Goal: Information Seeking & Learning: Learn about a topic

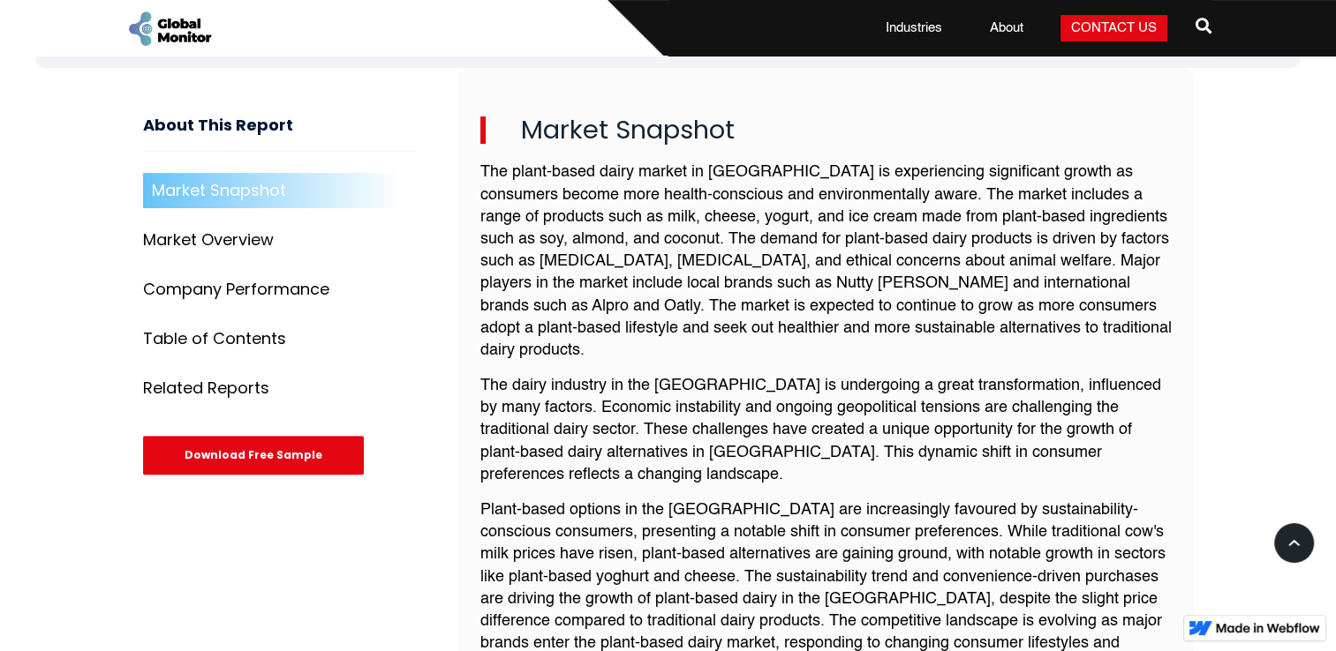
scroll to position [618, 0]
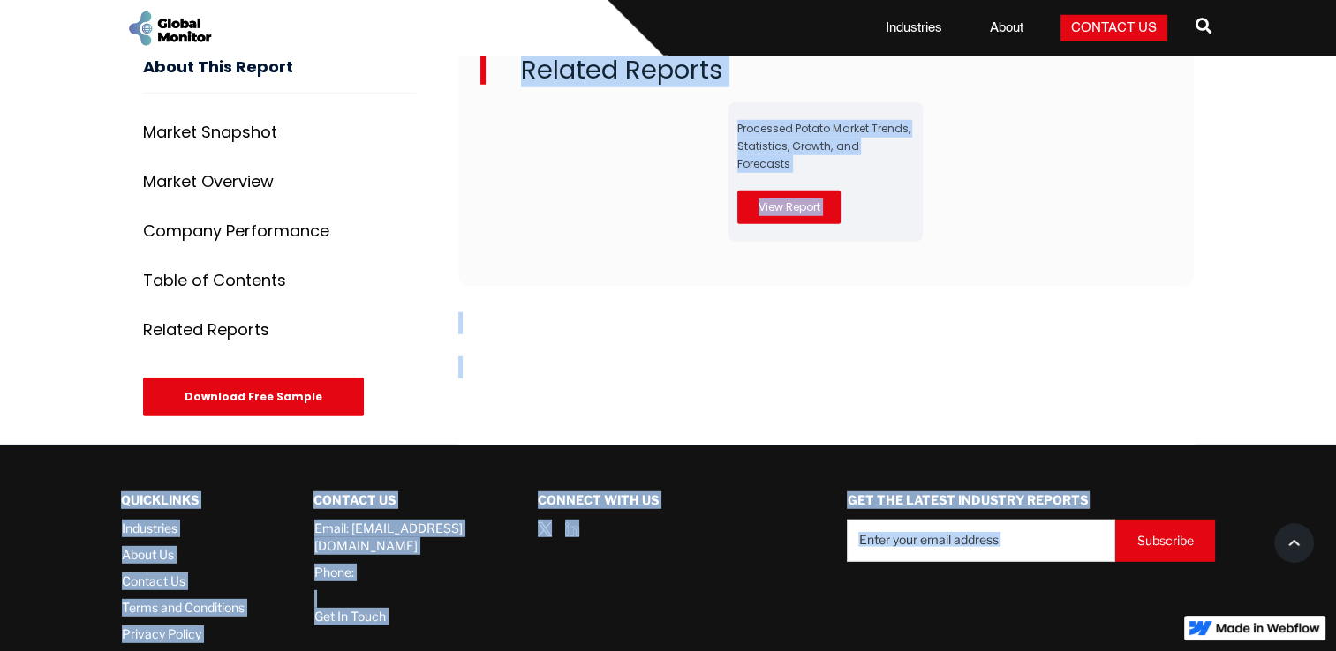
drag, startPoint x: 483, startPoint y: 177, endPoint x: 839, endPoint y: 696, distance: 630.0
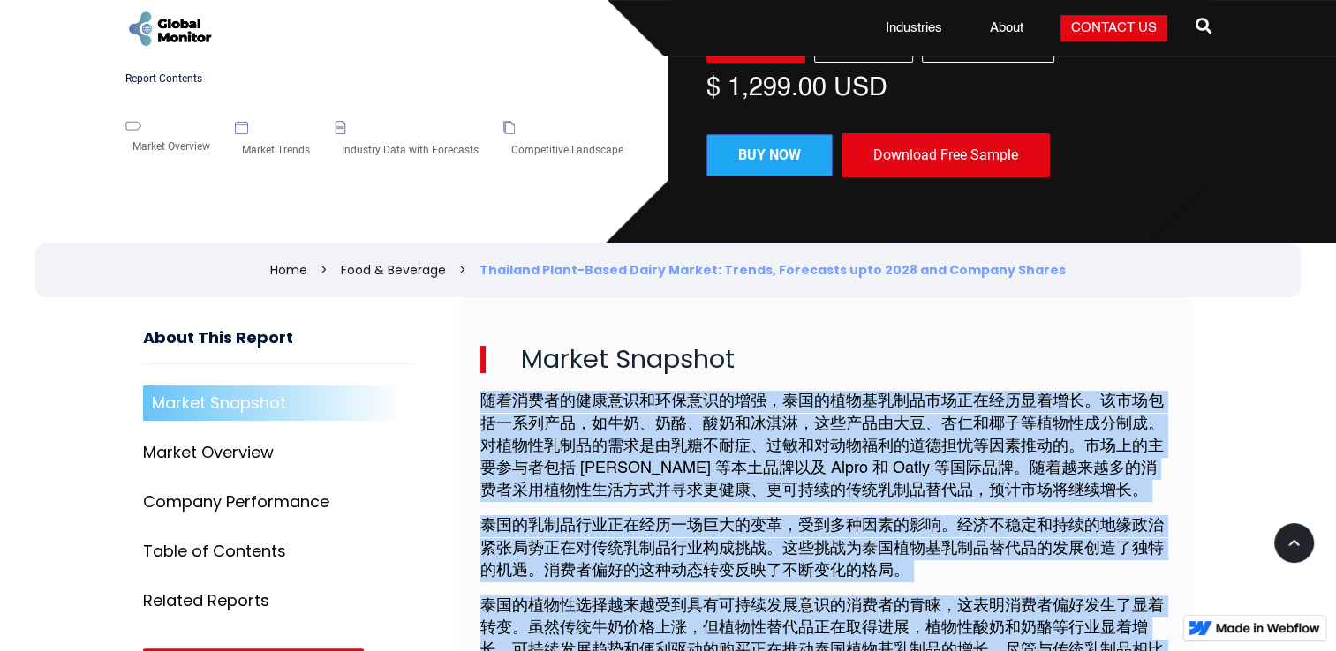
scroll to position [476, 0]
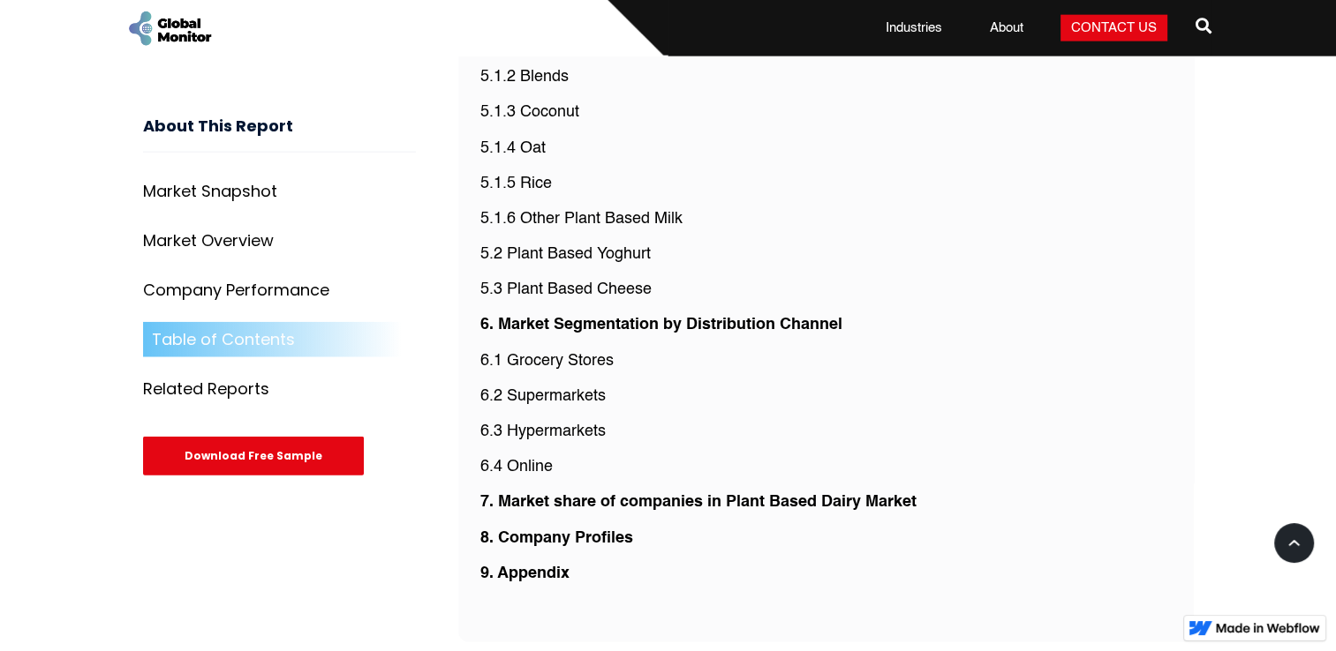
scroll to position [4237, 0]
click at [630, 279] on p "5.3 Plant Based Cheese" at bounding box center [825, 290] width 691 height 22
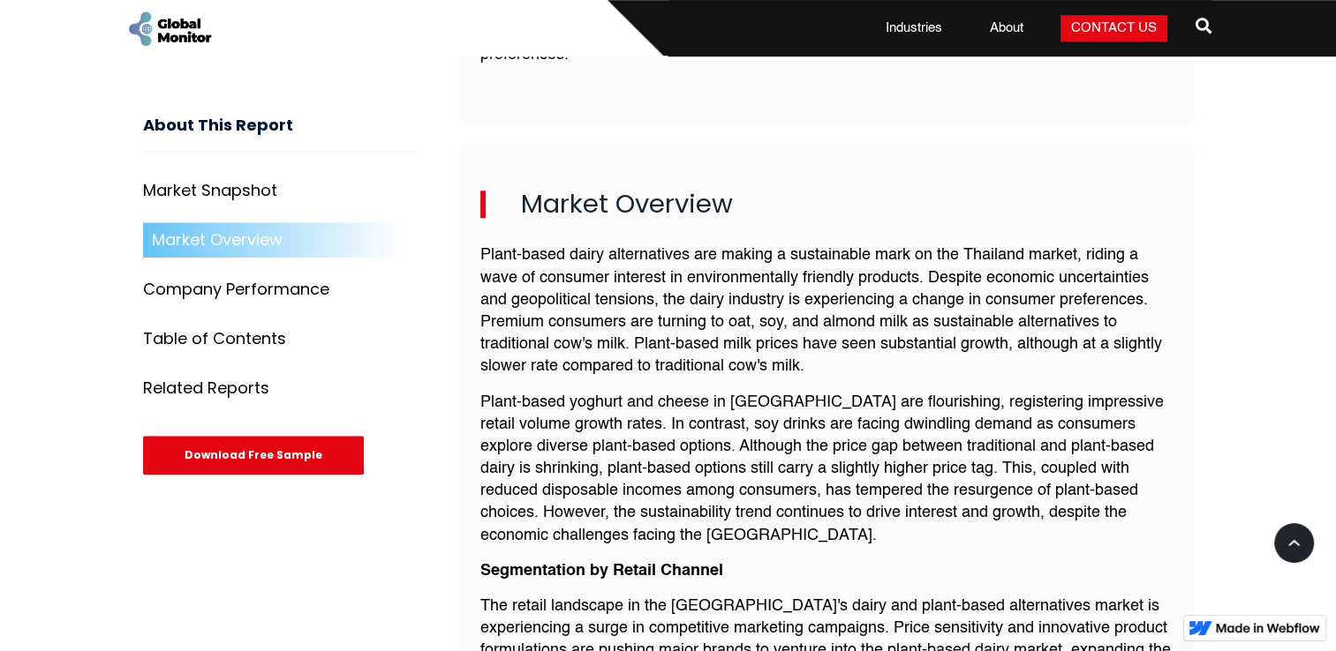
scroll to position [1236, 0]
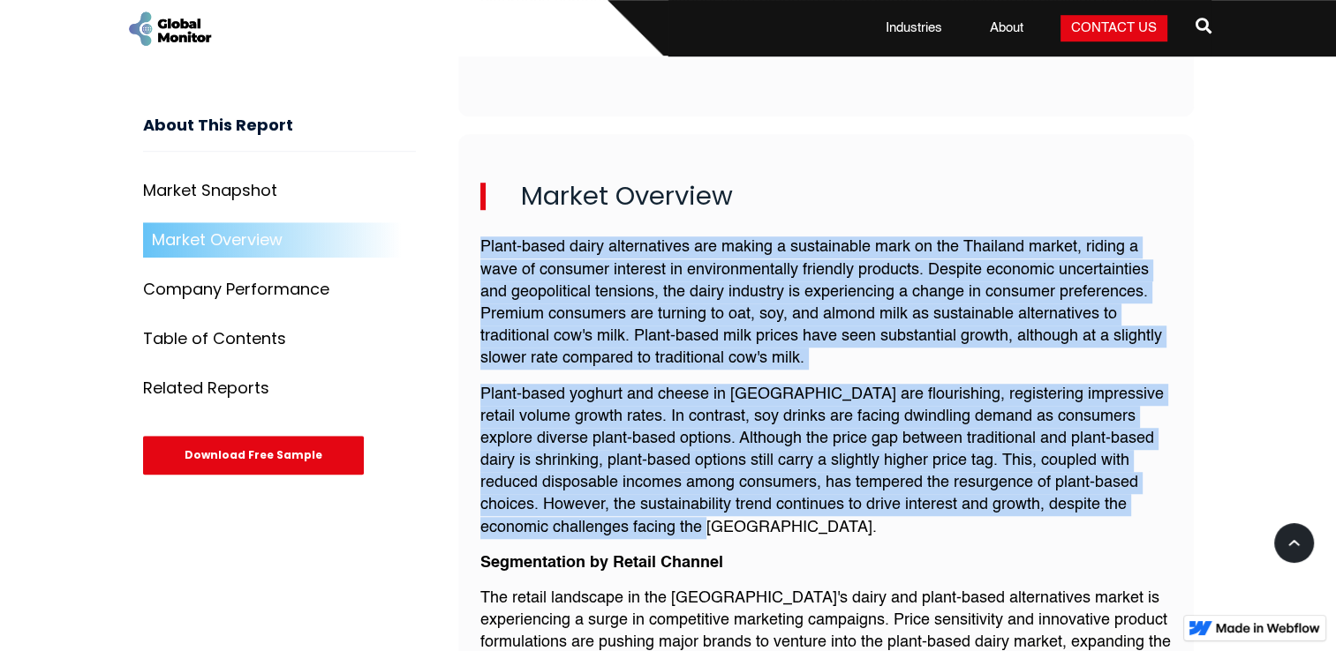
drag, startPoint x: 475, startPoint y: 204, endPoint x: 865, endPoint y: 489, distance: 483.2
click at [865, 489] on div "Market Overview Plant-based dairy alternatives are making a sustainable mark on…" at bounding box center [825, 614] width 735 height 960
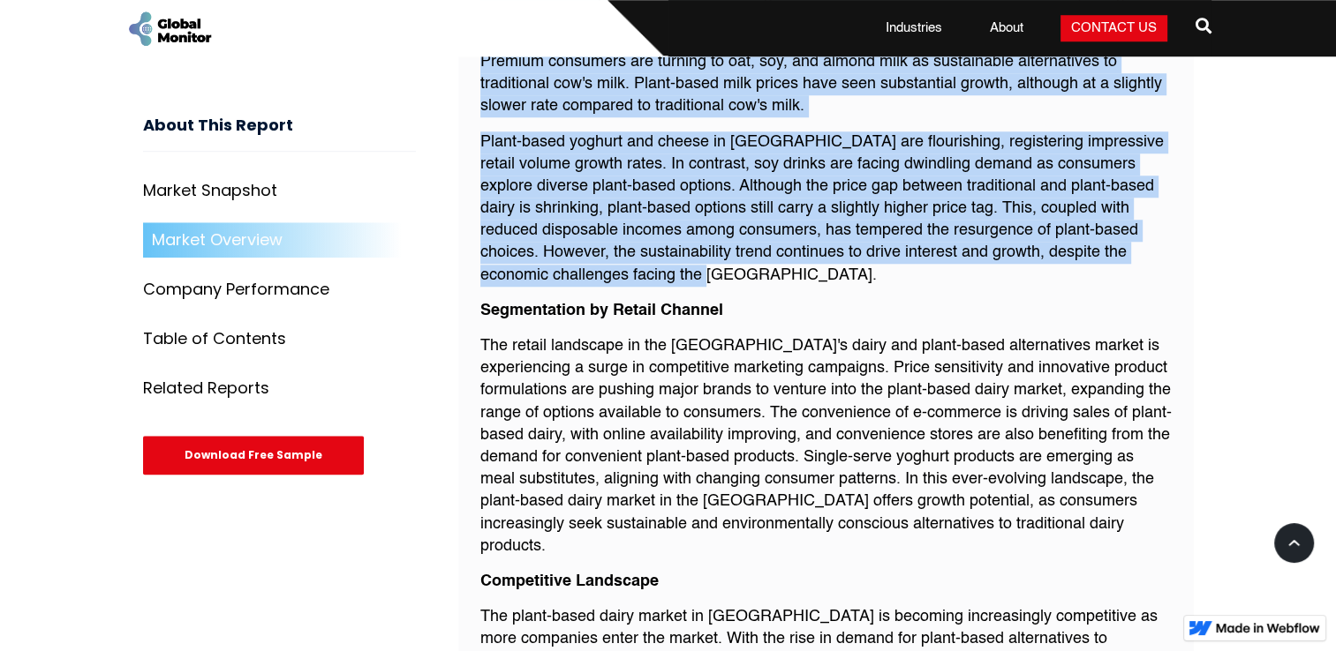
scroll to position [1589, 0]
